Goal: Learn about a topic: Learn about a topic

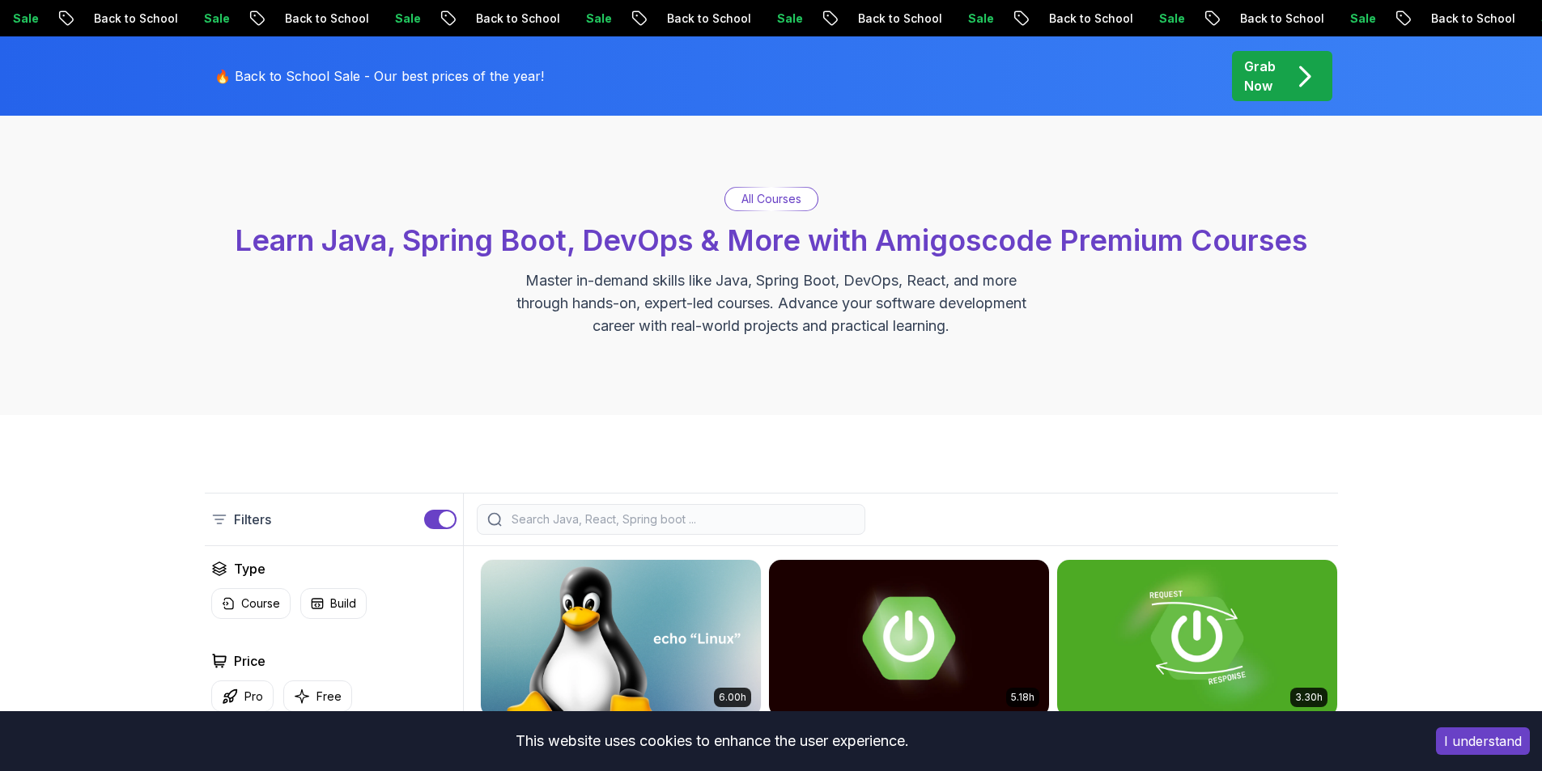
scroll to position [275, 0]
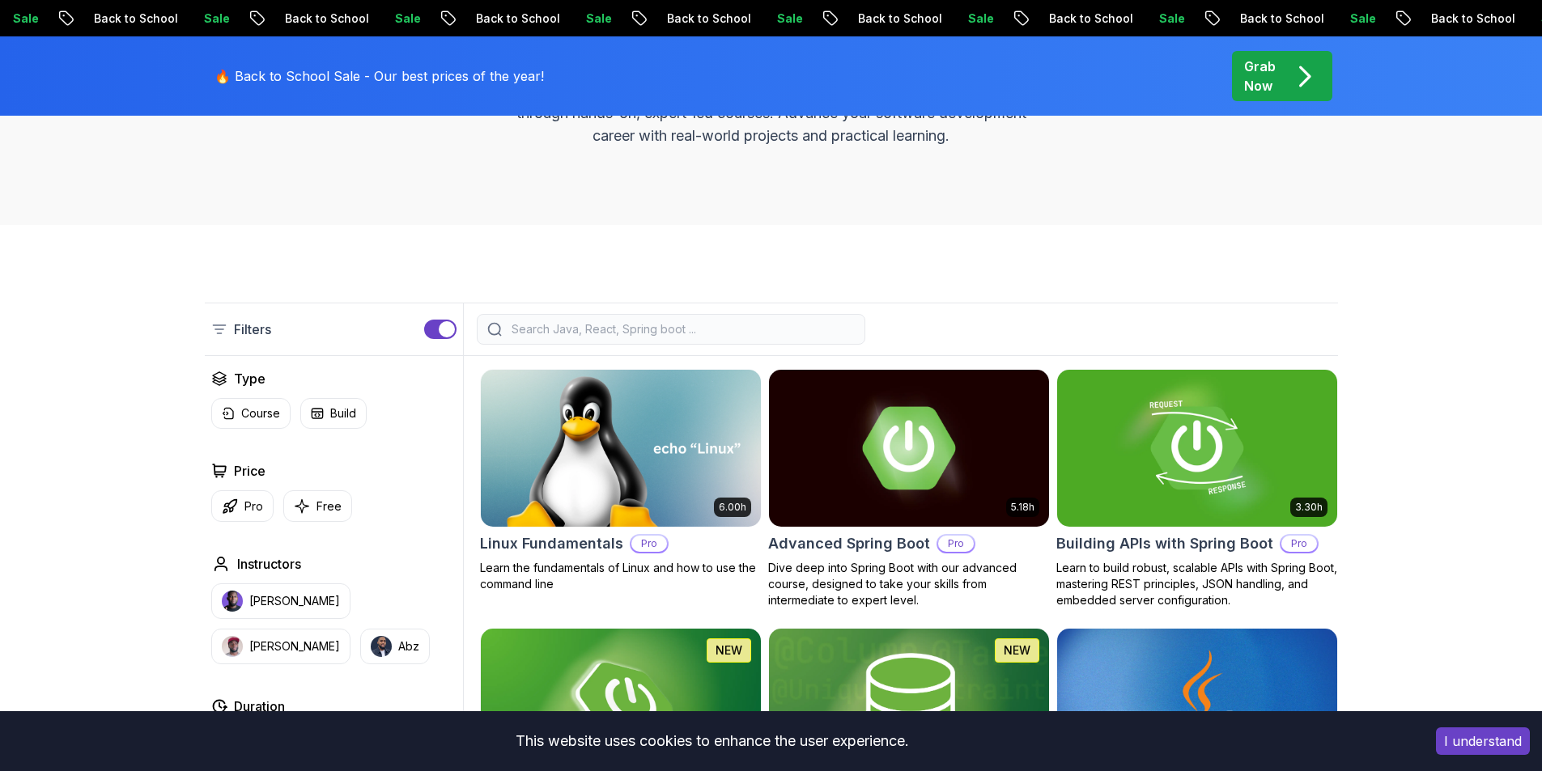
drag, startPoint x: 134, startPoint y: 301, endPoint x: 104, endPoint y: 380, distance: 84.3
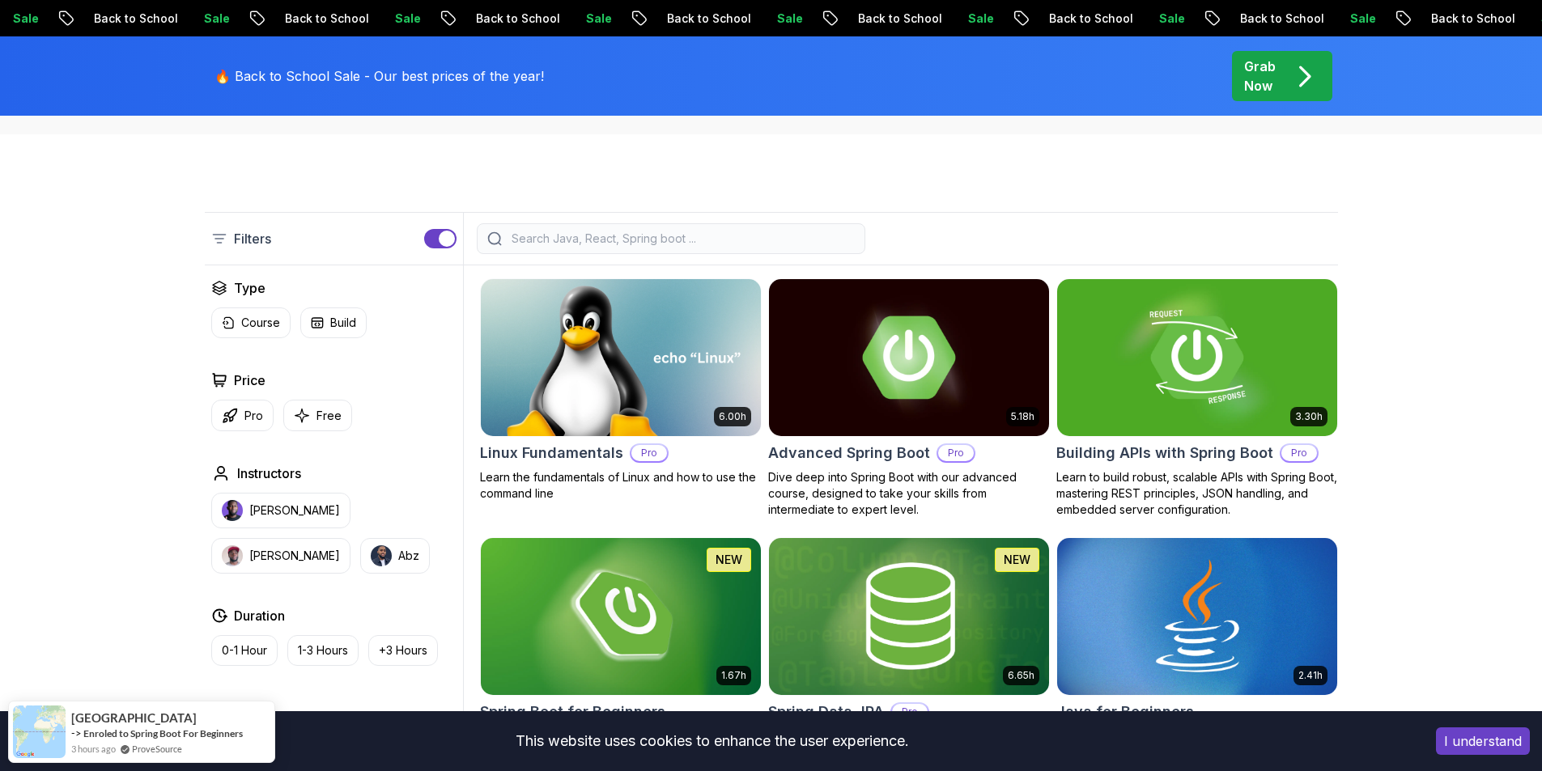
scroll to position [559, 0]
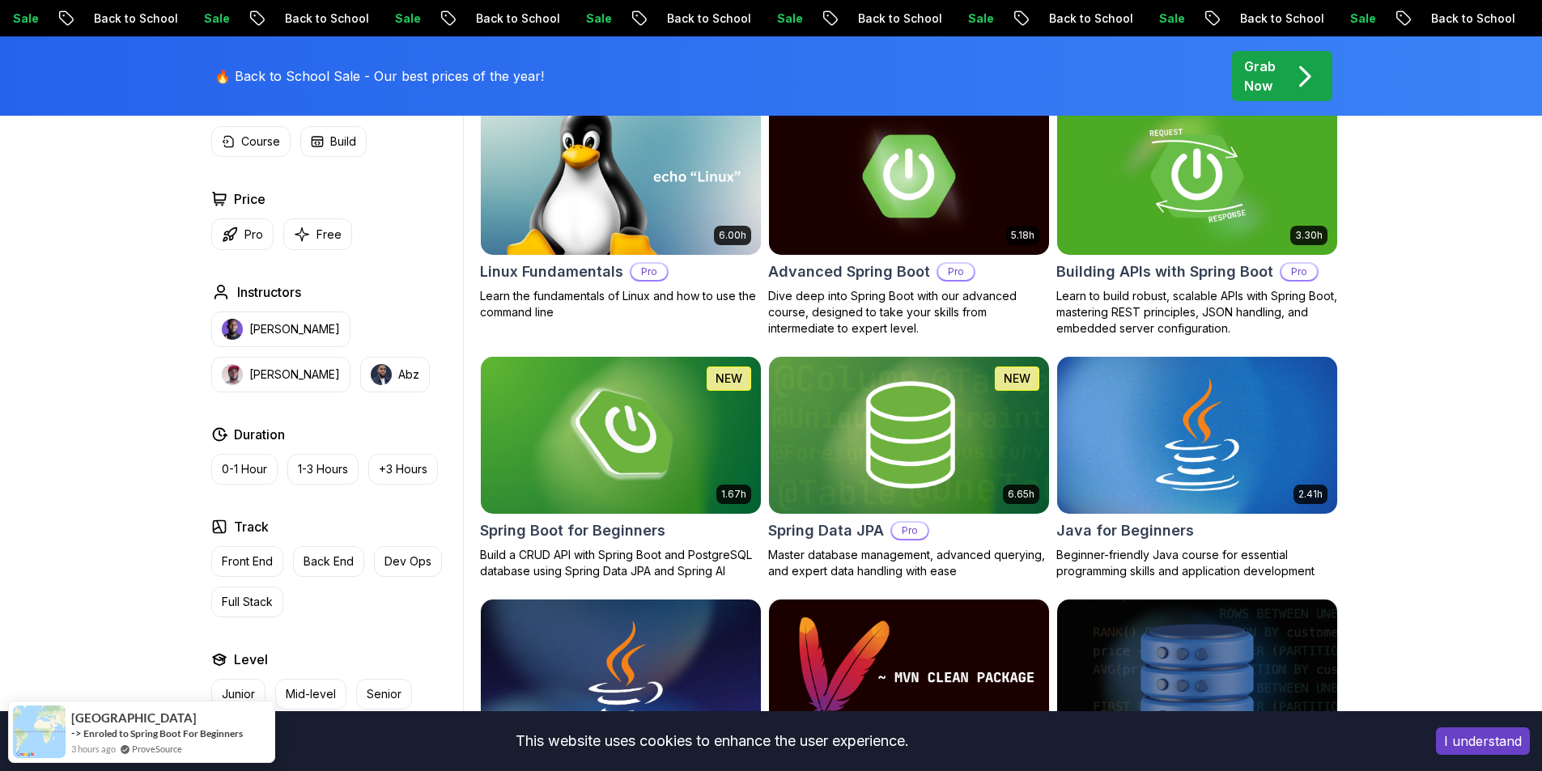
drag, startPoint x: 136, startPoint y: 273, endPoint x: 103, endPoint y: 363, distance: 95.8
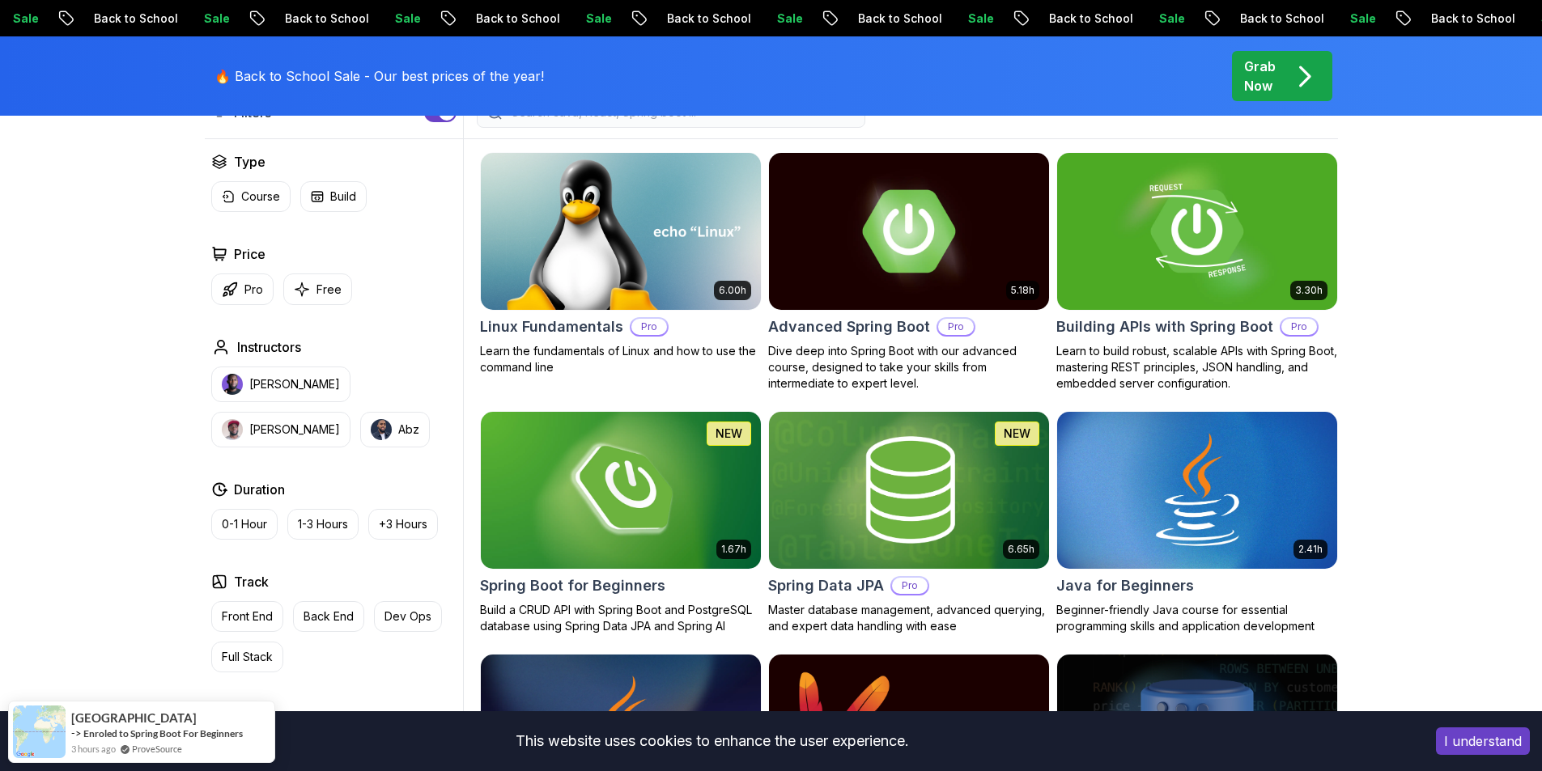
drag, startPoint x: 1480, startPoint y: 422, endPoint x: 1481, endPoint y: 282, distance: 139.2
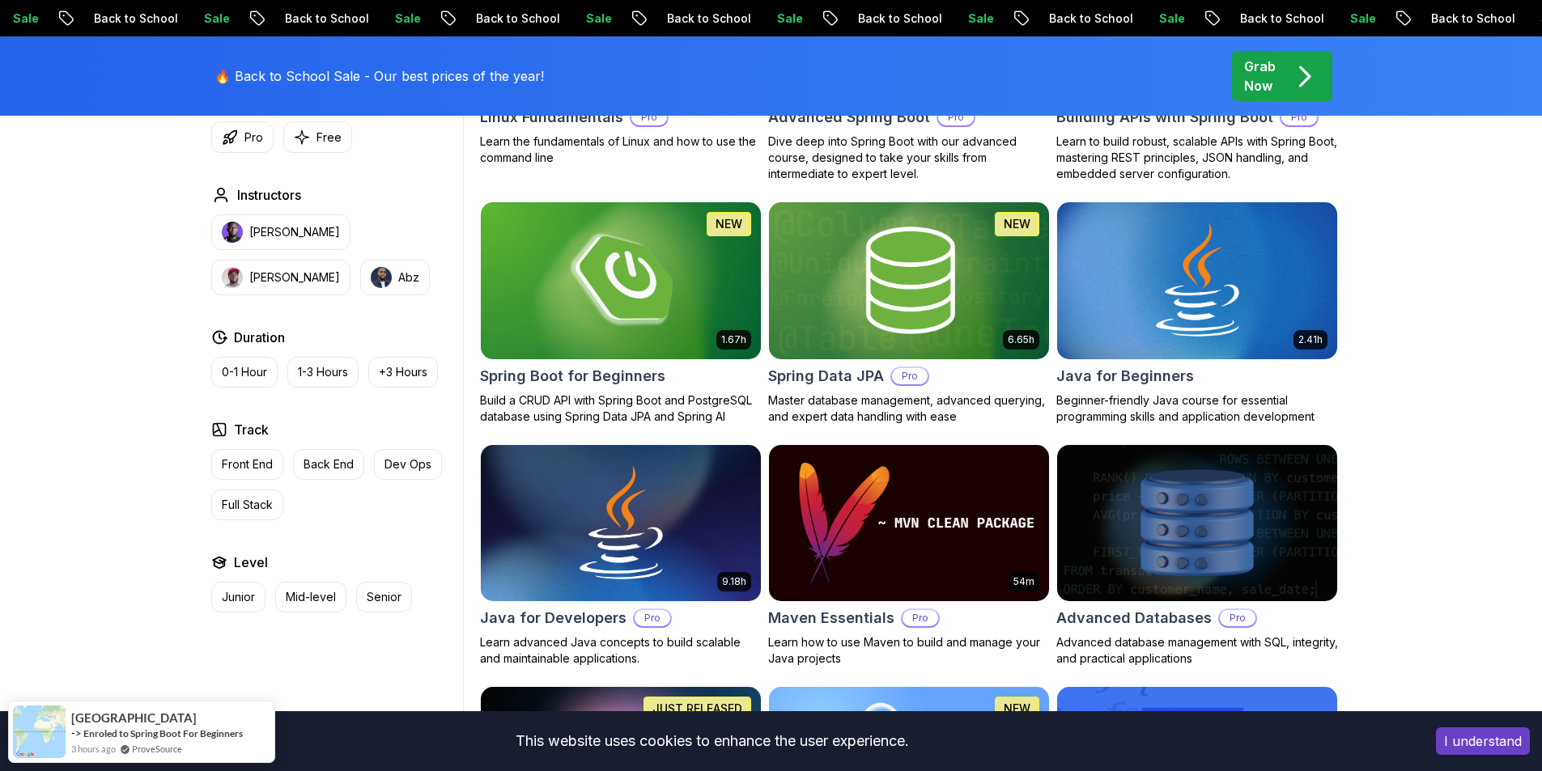
drag, startPoint x: 1464, startPoint y: 473, endPoint x: 1454, endPoint y: 473, distance: 9.7
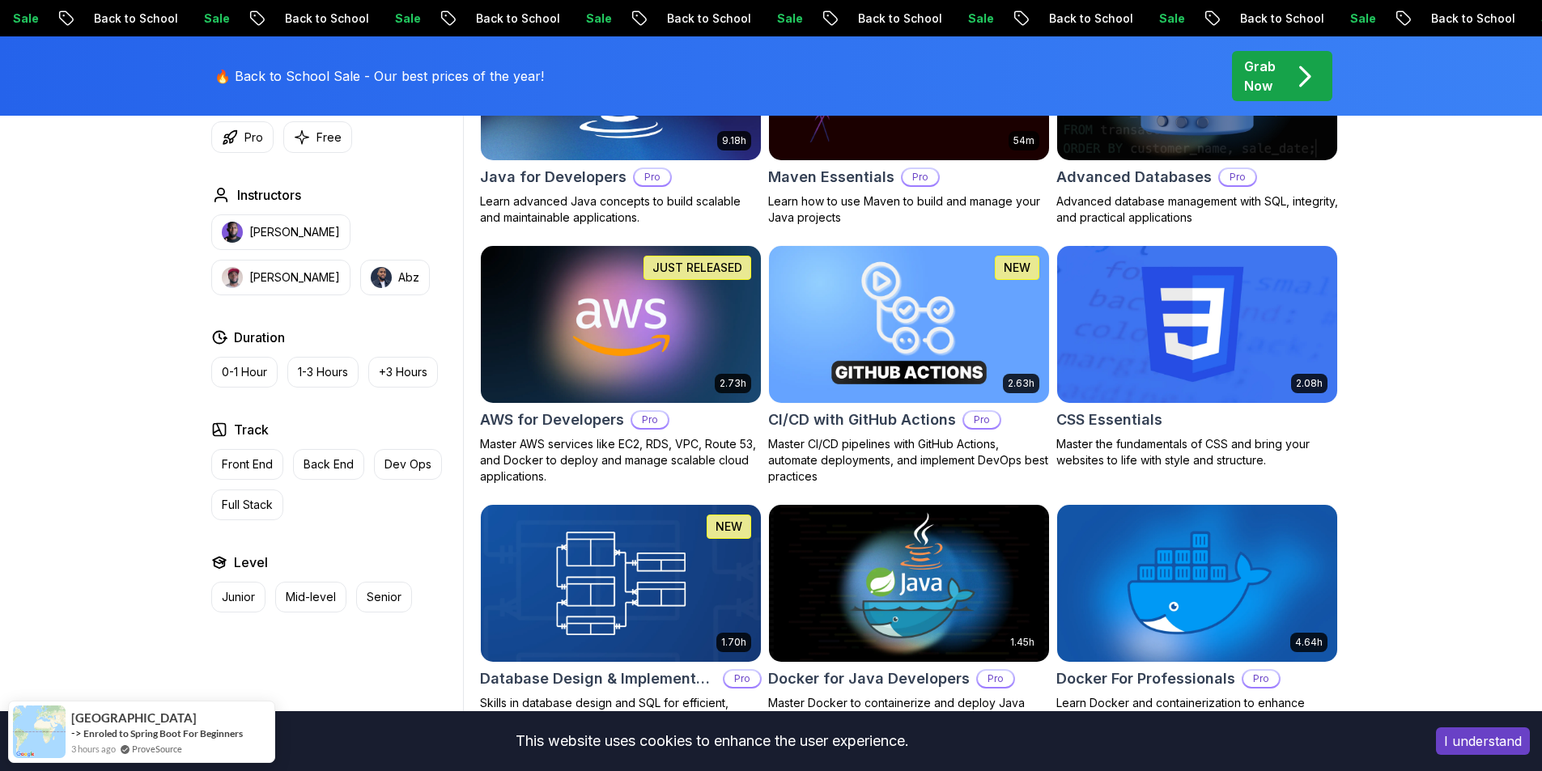
drag, startPoint x: 1499, startPoint y: 488, endPoint x: 1469, endPoint y: 536, distance: 56.4
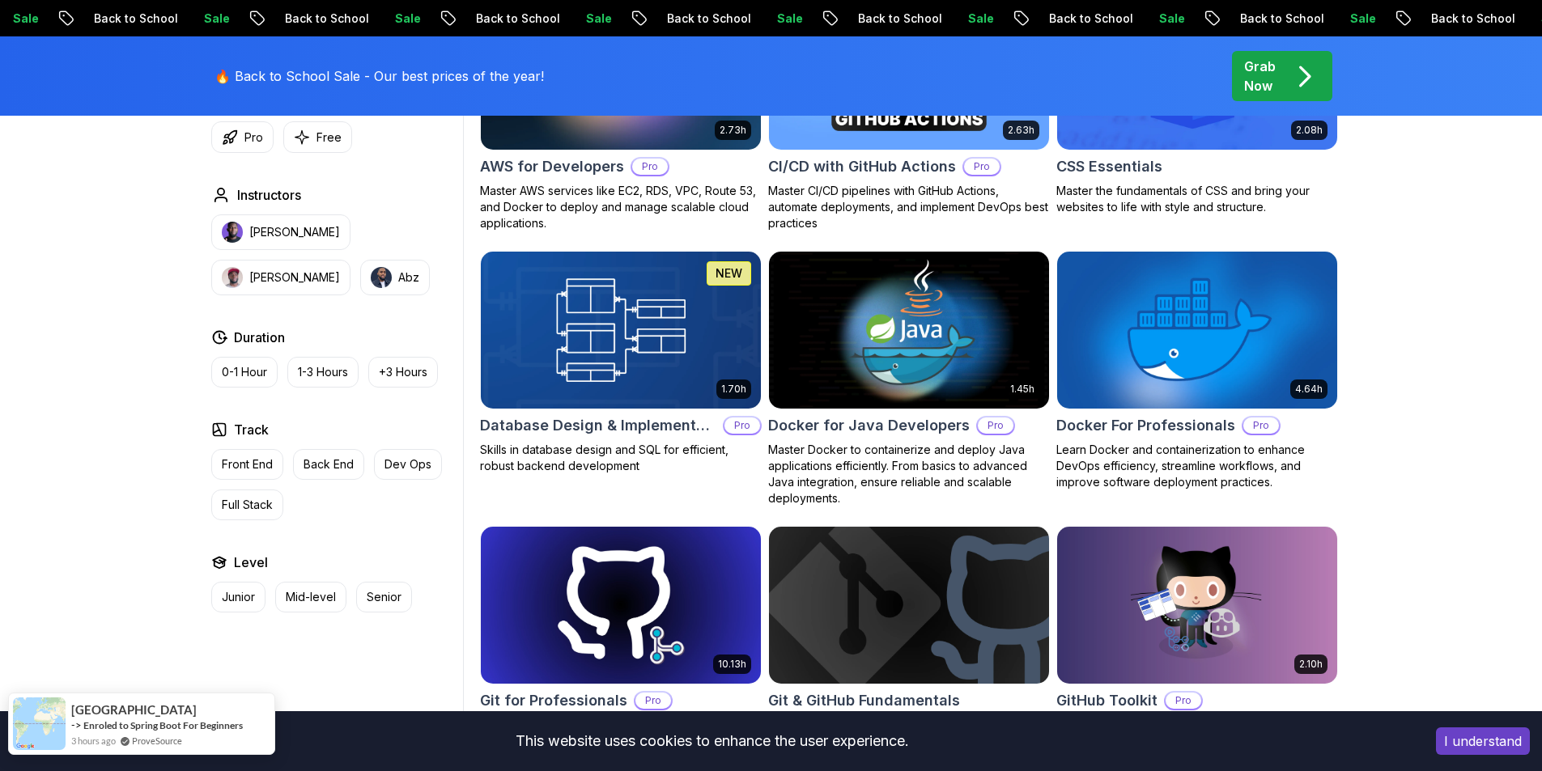
click at [197, 740] on div "3 hours ago ProveSource" at bounding box center [157, 741] width 172 height 14
click at [1455, 755] on div "I understand" at bounding box center [1482, 741] width 118 height 52
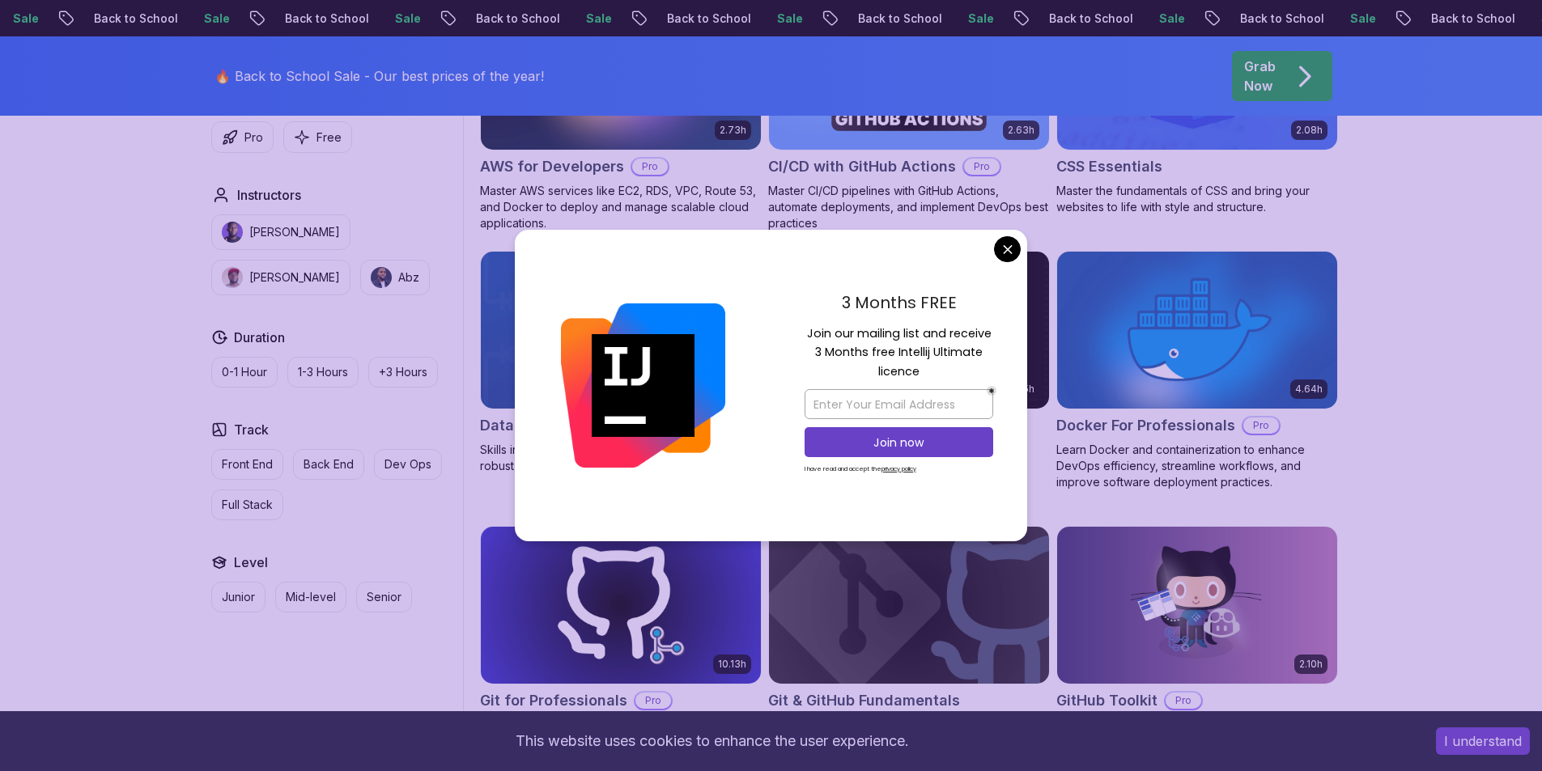
drag, startPoint x: 817, startPoint y: 336, endPoint x: 993, endPoint y: 375, distance: 180.0
click at [993, 375] on p "Join our mailing list and receive 3 Months free Intellij Ultimate licence" at bounding box center [898, 352] width 189 height 57
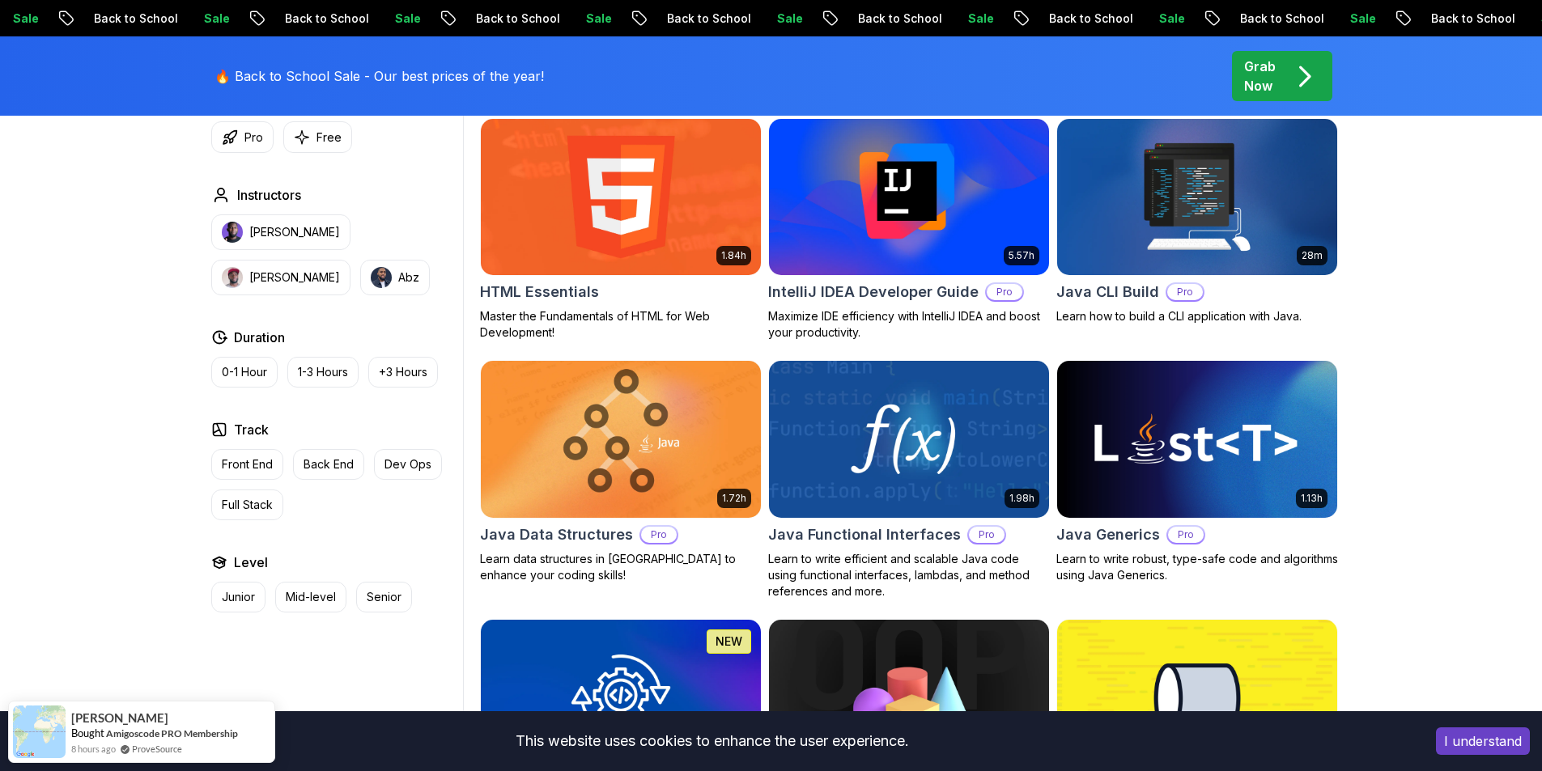
drag, startPoint x: 1512, startPoint y: 580, endPoint x: 1501, endPoint y: 643, distance: 63.2
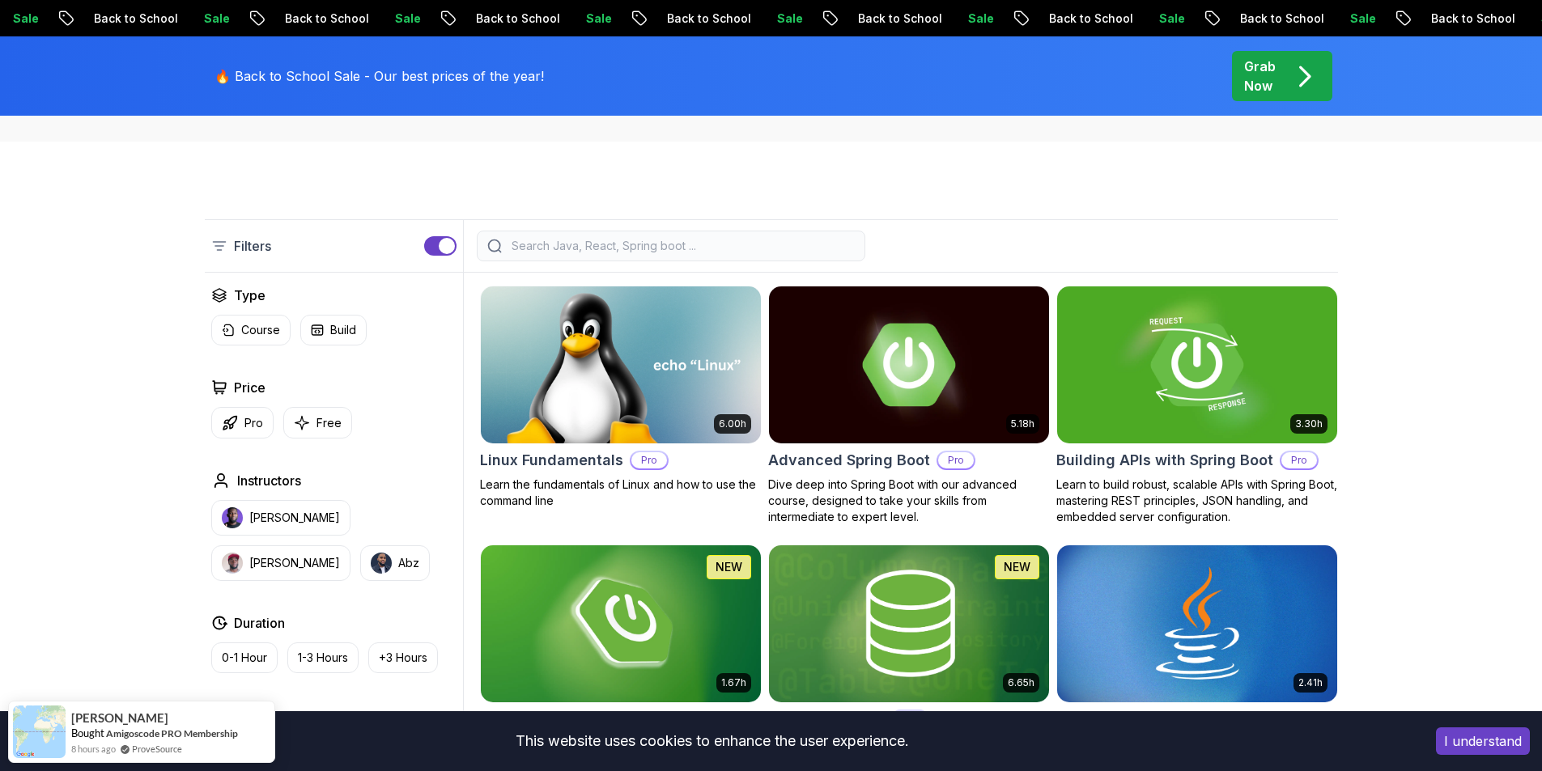
scroll to position [307, 0]
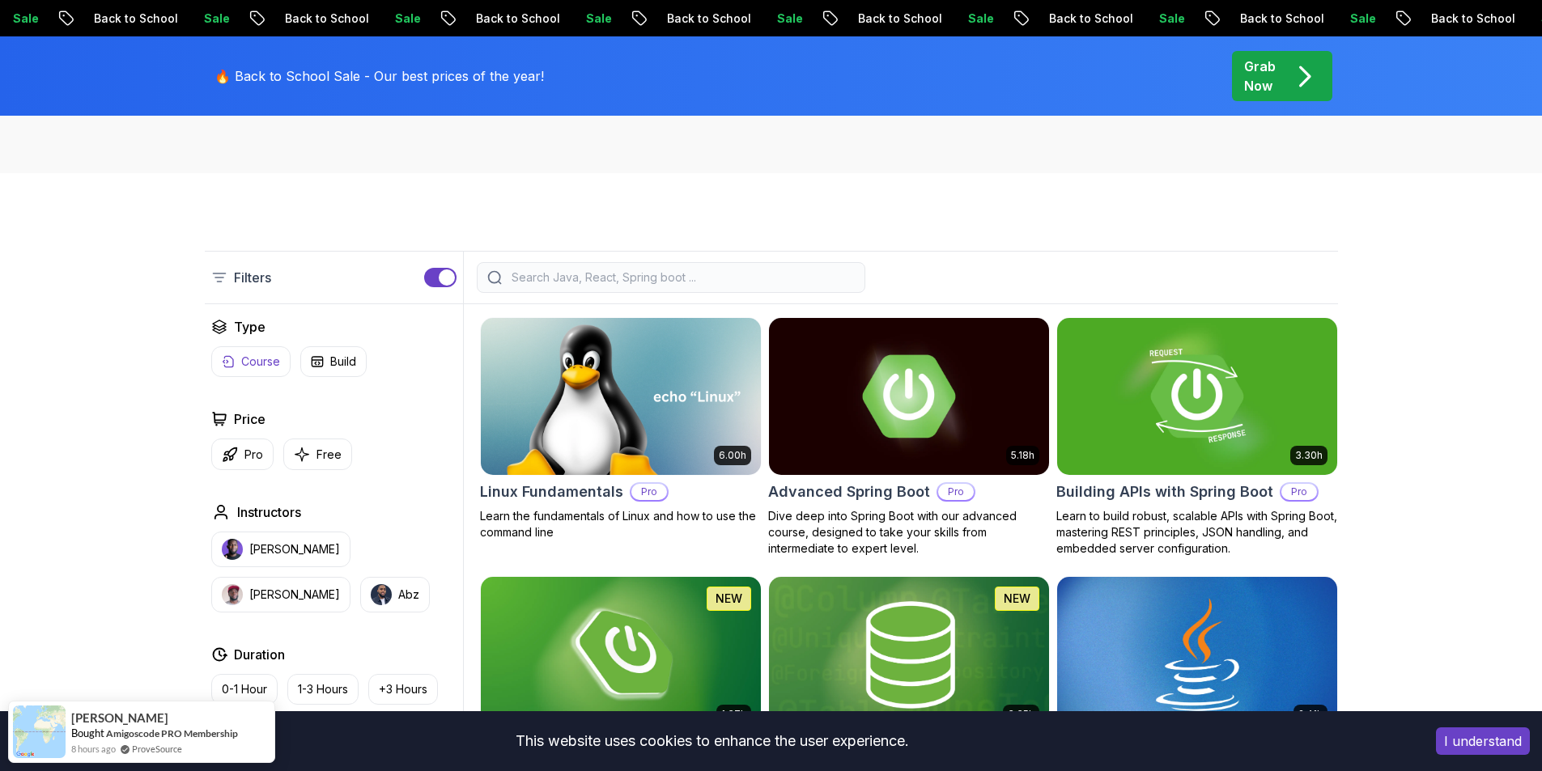
click at [255, 362] on p "Course" at bounding box center [260, 362] width 39 height 16
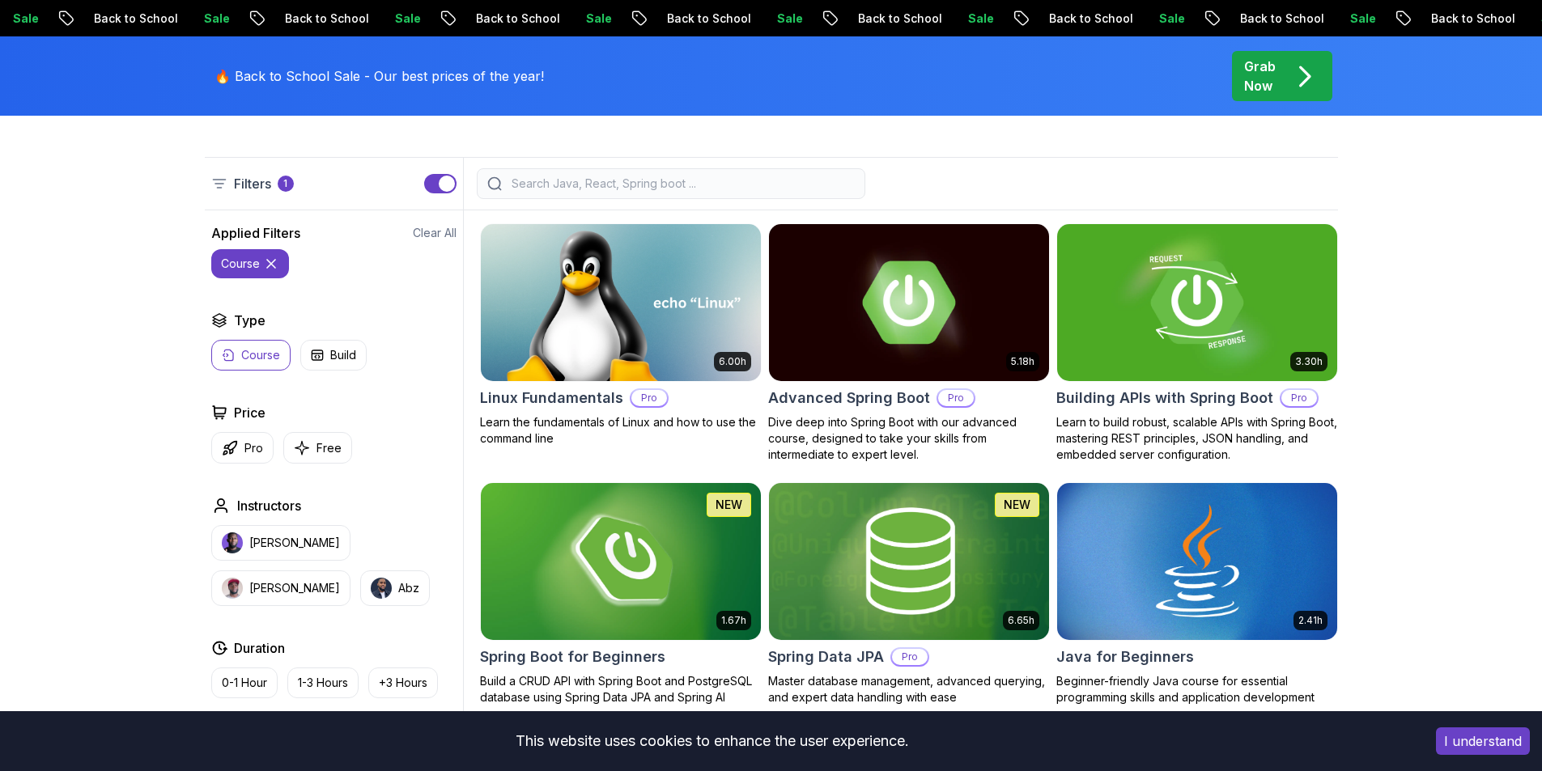
drag, startPoint x: 113, startPoint y: 426, endPoint x: 134, endPoint y: 481, distance: 58.6
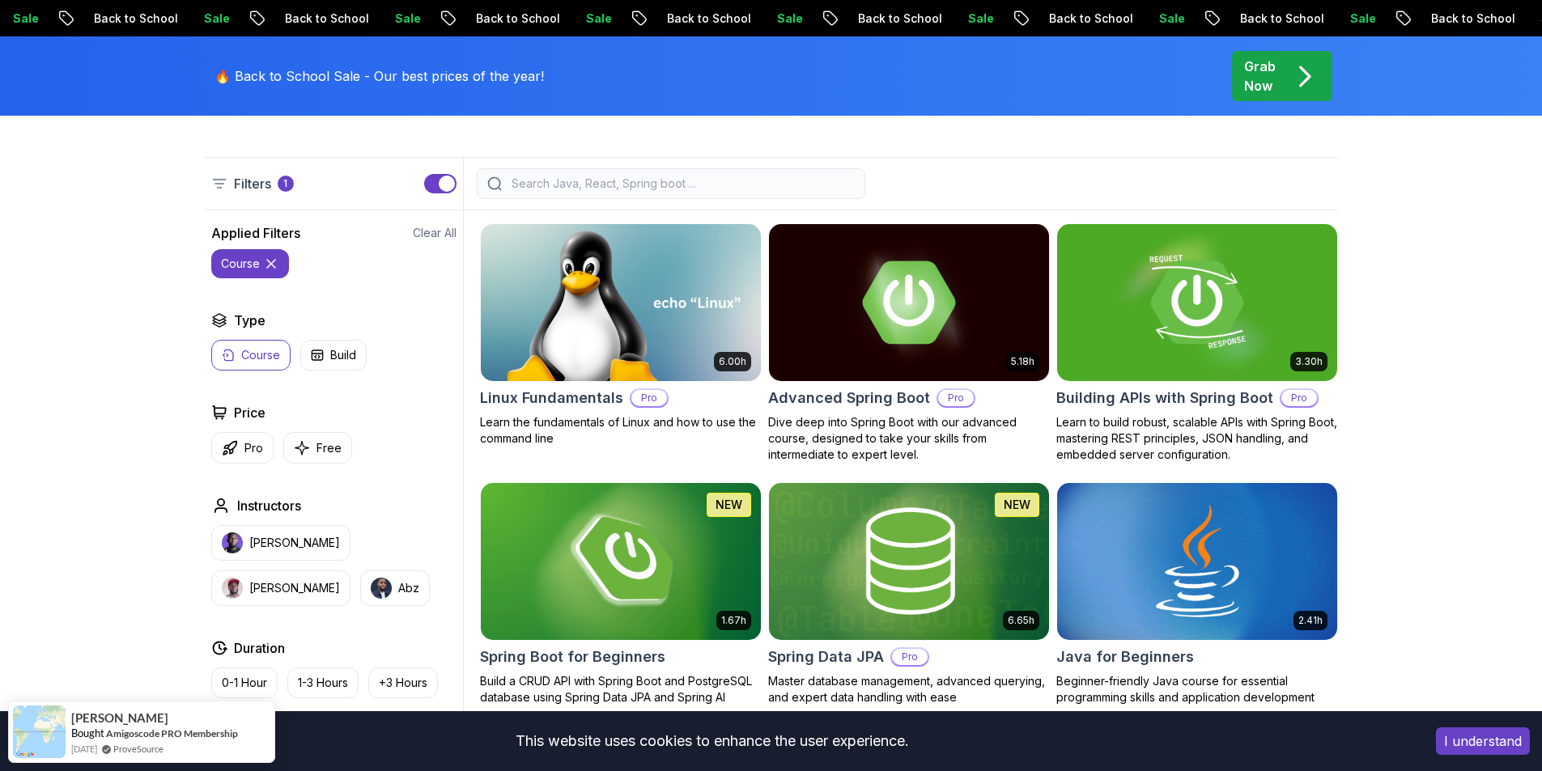
scroll to position [417, 0]
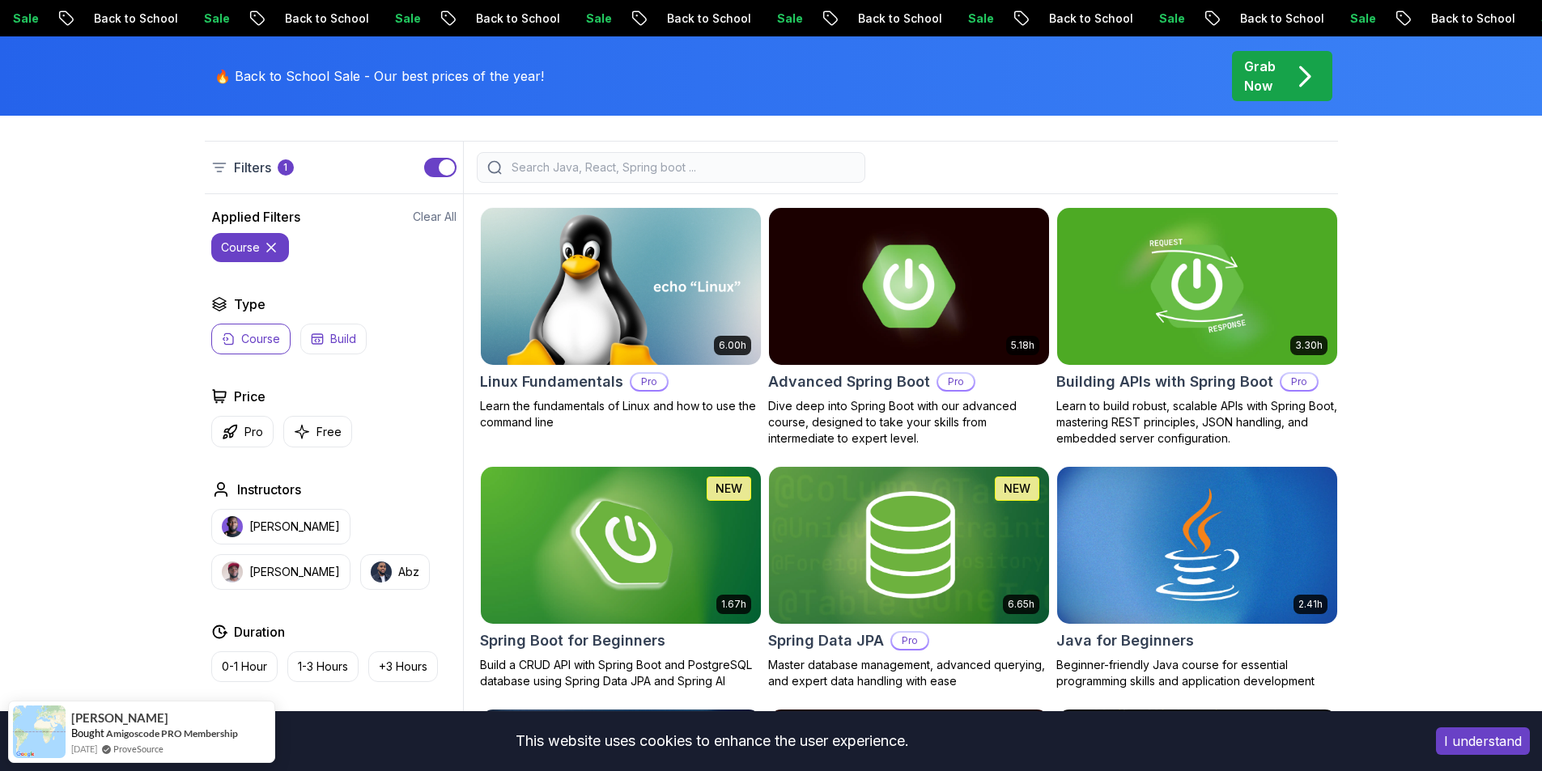
click at [344, 334] on p "Build" at bounding box center [343, 339] width 26 height 16
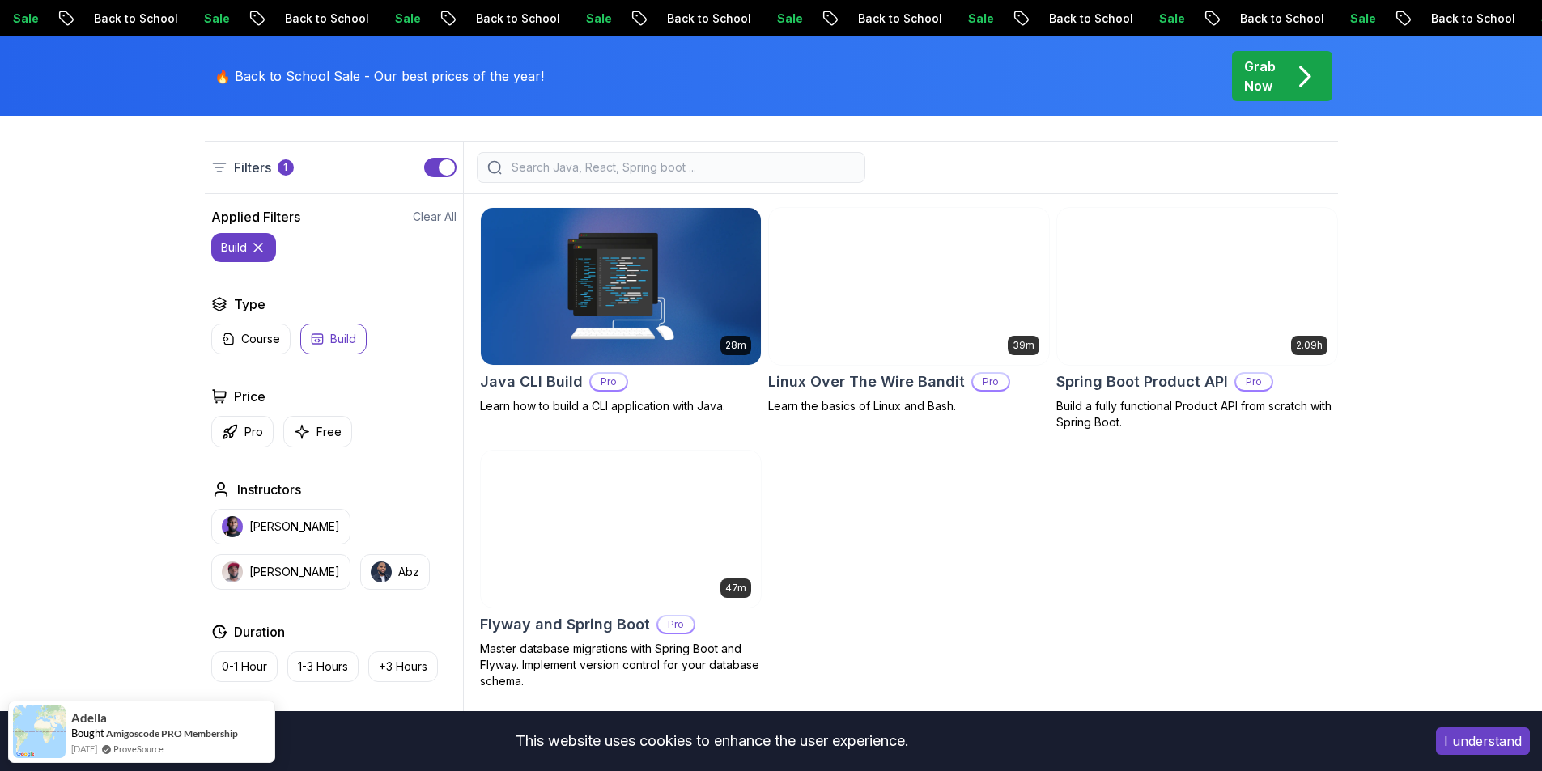
click at [346, 341] on p "Build" at bounding box center [343, 339] width 26 height 16
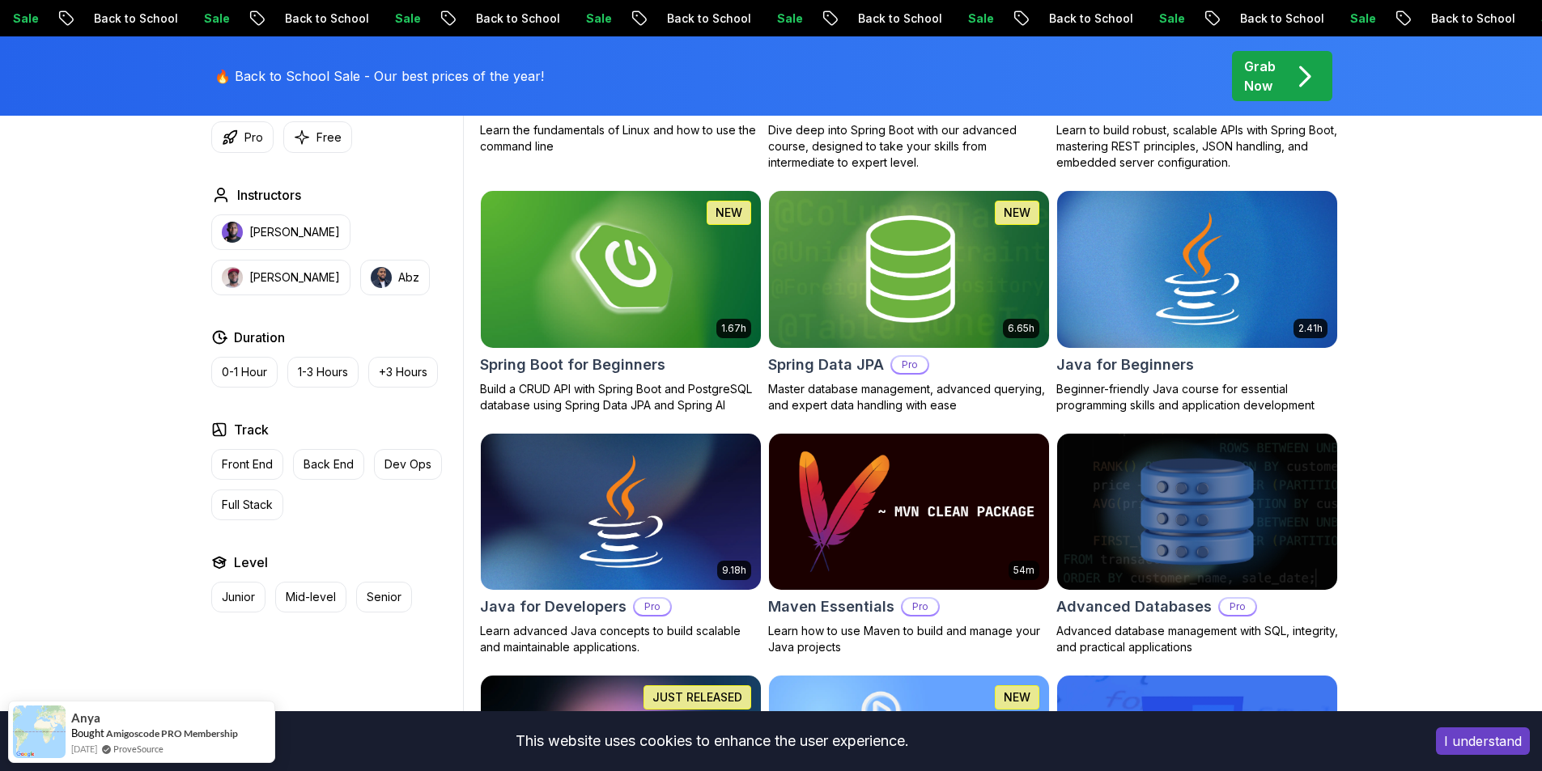
scroll to position [1050, 0]
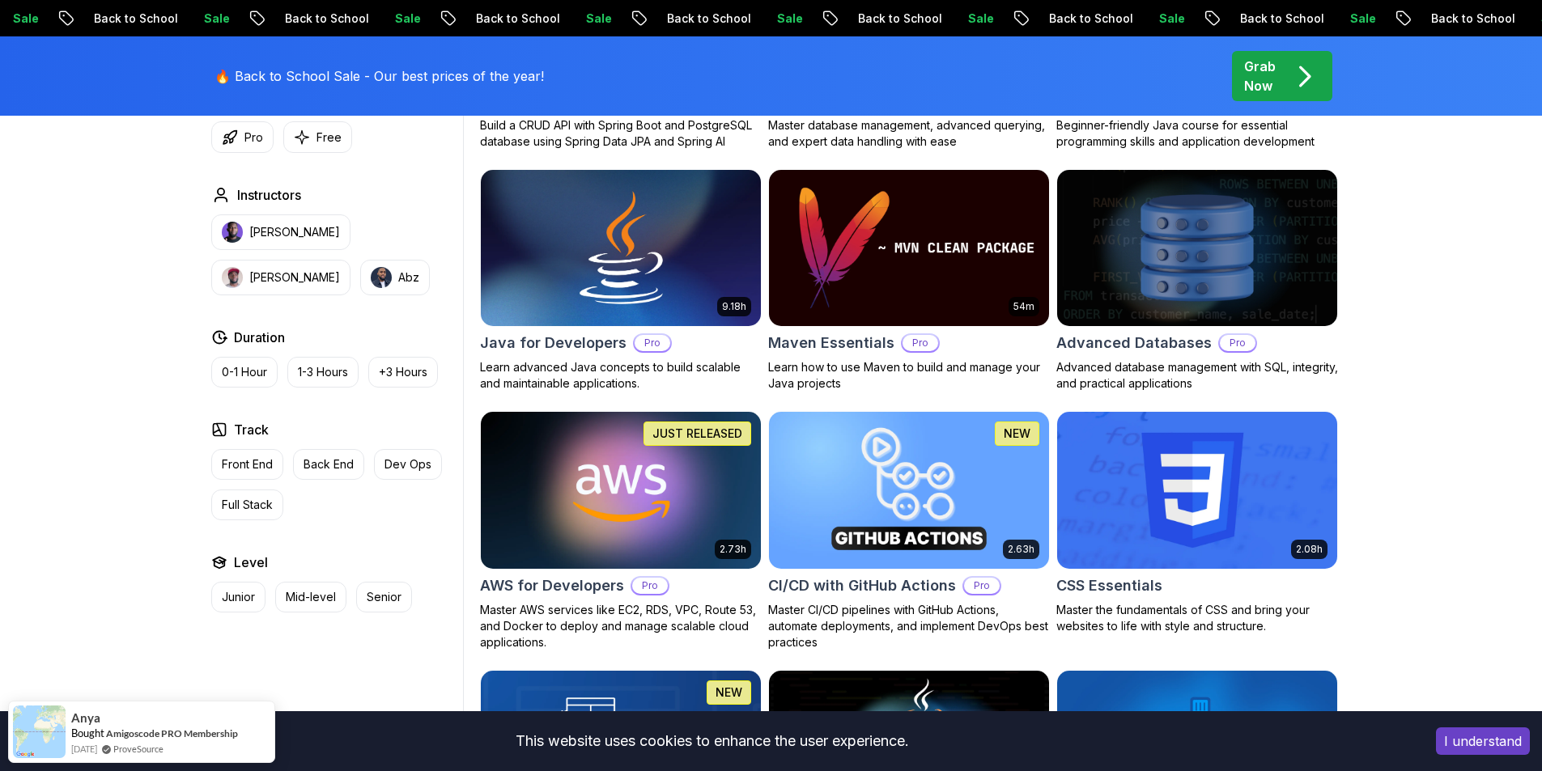
drag, startPoint x: 1515, startPoint y: 359, endPoint x: 1455, endPoint y: 515, distance: 167.3
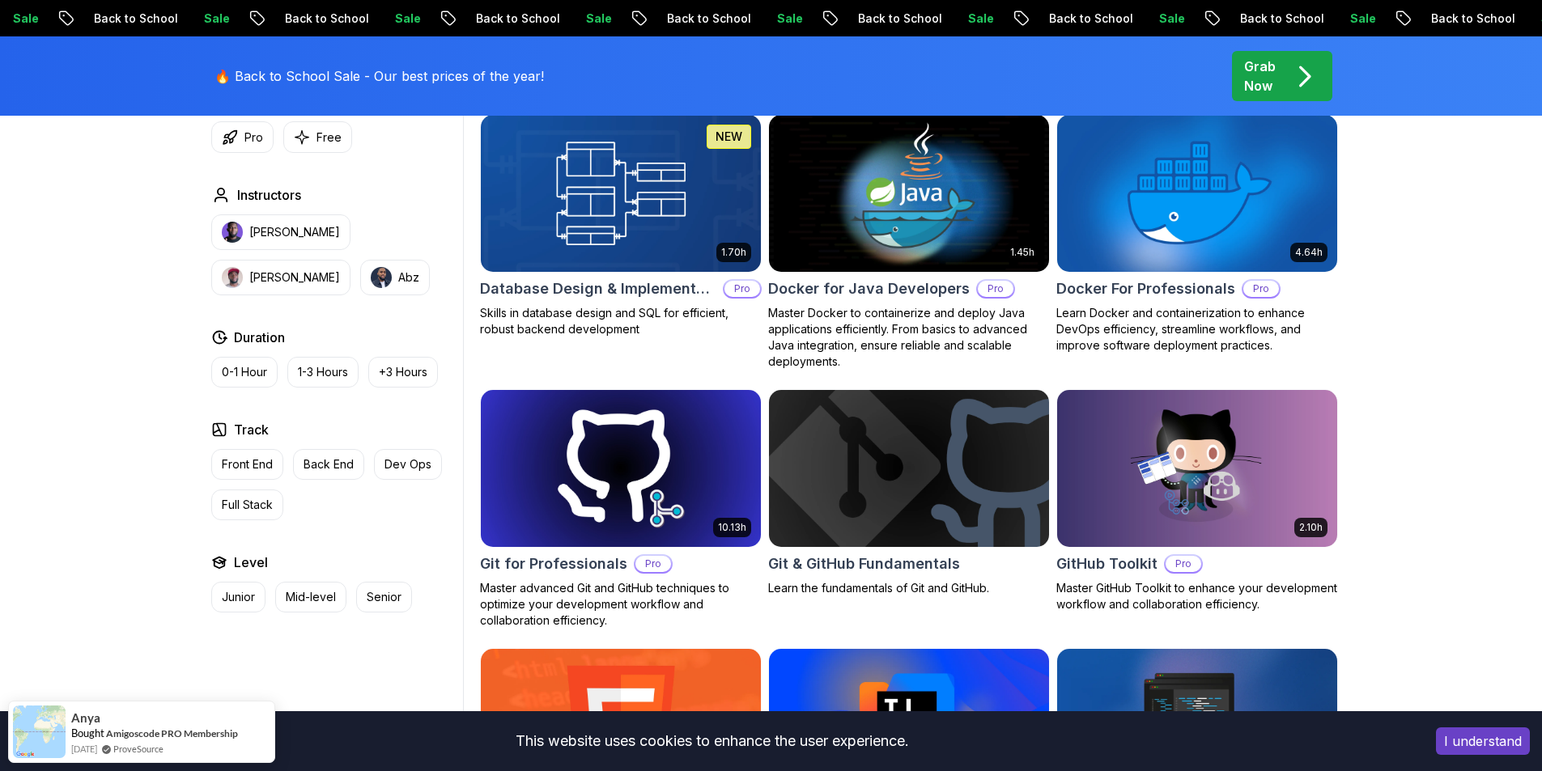
drag, startPoint x: 1476, startPoint y: 619, endPoint x: 1469, endPoint y: 628, distance: 11.5
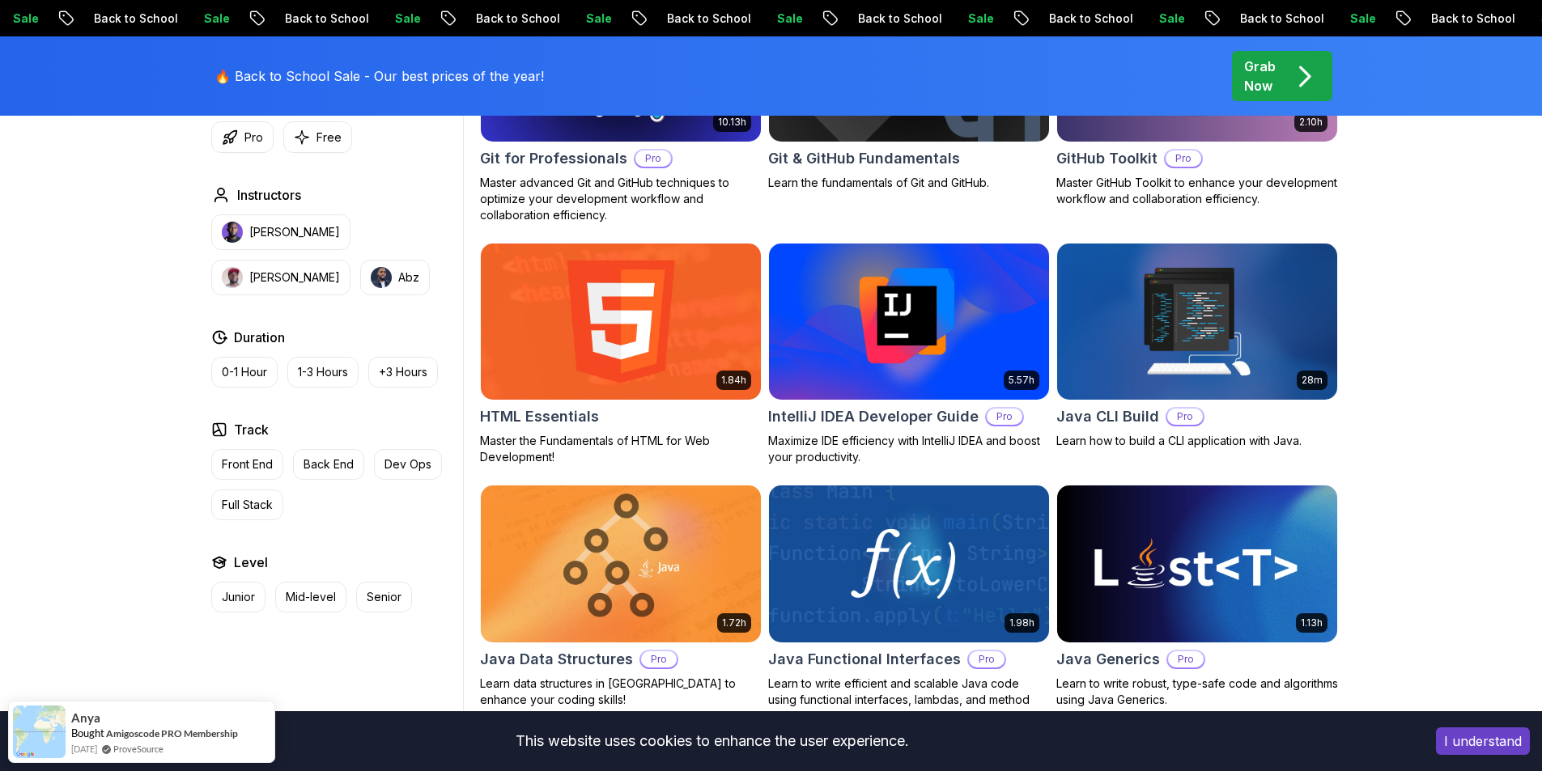
drag, startPoint x: 1510, startPoint y: 518, endPoint x: 1483, endPoint y: 688, distance: 172.0
